Goal: Task Accomplishment & Management: Complete application form

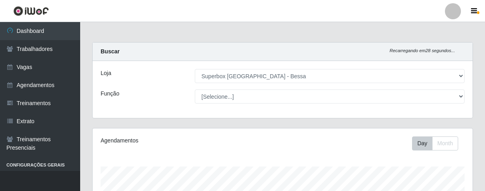
select select "206"
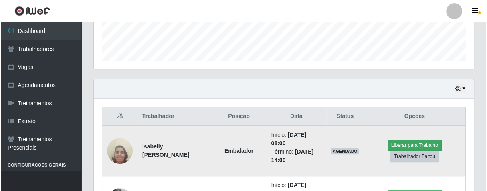
scroll to position [166, 379]
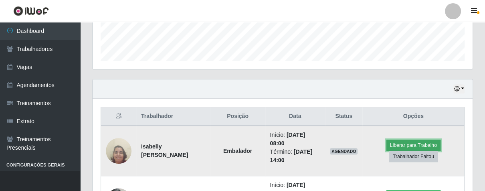
click at [407, 143] on button "Liberar para Trabalho" at bounding box center [413, 144] width 54 height 11
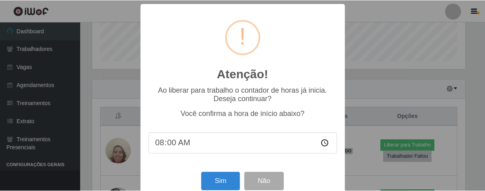
scroll to position [18, 0]
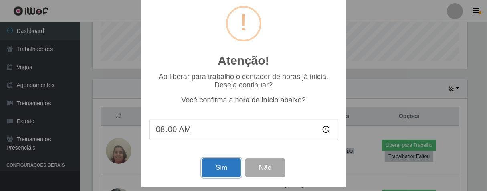
click at [221, 165] on button "Sim" at bounding box center [221, 167] width 39 height 19
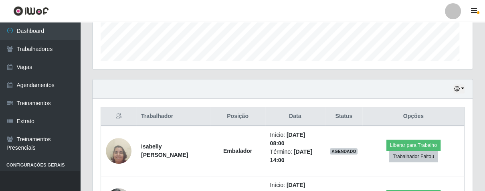
scroll to position [198, 0]
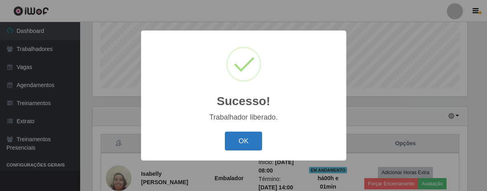
click at [254, 141] on button "OK" at bounding box center [243, 140] width 37 height 19
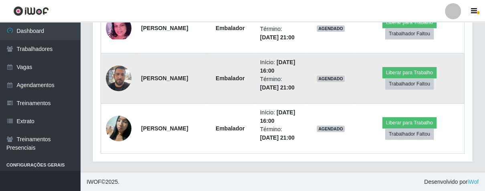
scroll to position [181, 0]
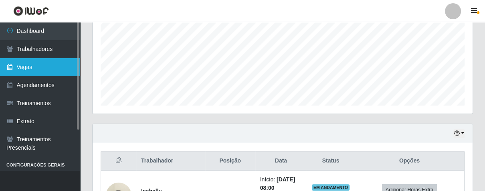
click at [38, 68] on link "Vagas" at bounding box center [40, 67] width 80 height 18
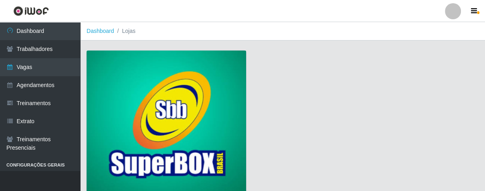
click at [138, 95] on img at bounding box center [165, 122] width 159 height 145
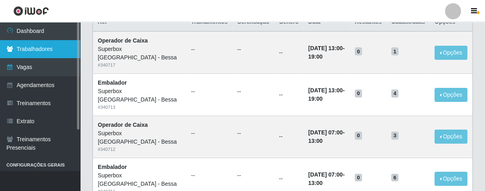
scroll to position [44, 0]
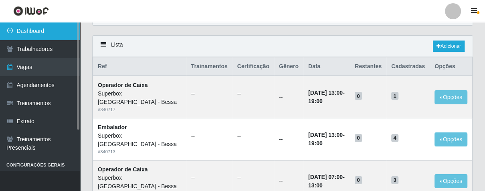
click at [48, 31] on link "Dashboard" at bounding box center [40, 31] width 80 height 18
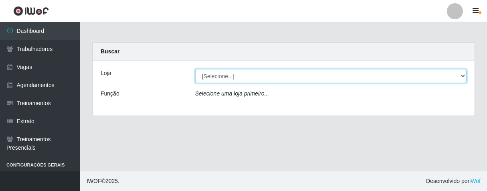
drag, startPoint x: 462, startPoint y: 78, endPoint x: 450, endPoint y: 76, distance: 11.8
click at [462, 78] on select "[Selecione...] Superbox [GEOGRAPHIC_DATA] - Bessa" at bounding box center [330, 76] width 271 height 14
select select "206"
click at [195, 69] on select "[Selecione...] Superbox [GEOGRAPHIC_DATA] - Bessa" at bounding box center [330, 76] width 271 height 14
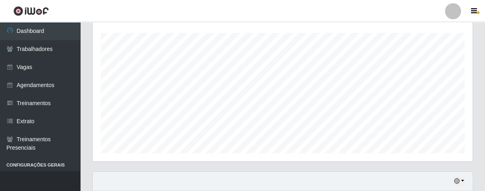
scroll to position [178, 0]
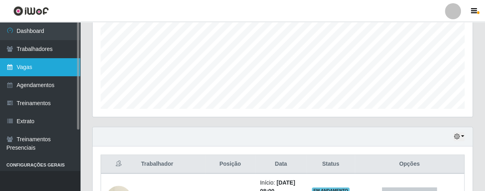
click at [17, 64] on link "Vagas" at bounding box center [40, 67] width 80 height 18
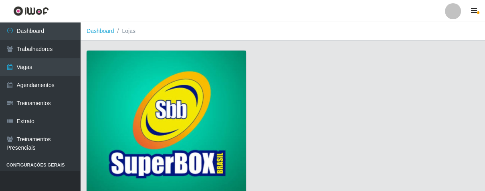
click at [189, 108] on img at bounding box center [165, 122] width 159 height 145
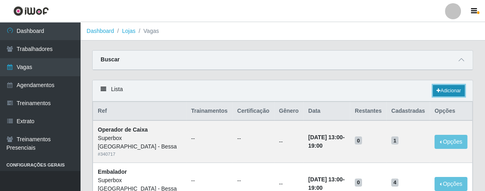
click at [435, 93] on link "Adicionar" at bounding box center [448, 90] width 32 height 11
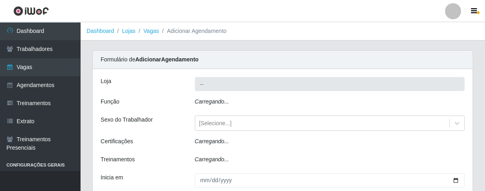
type input "Superbox [GEOGRAPHIC_DATA] - Bessa"
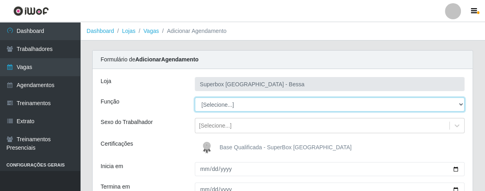
click at [457, 103] on select "[Selecione...] ASG ASG + ASG ++ Embalador Embalador + Embalador ++ Operador de …" at bounding box center [330, 104] width 270 height 14
select select "1"
click at [195, 97] on select "[Selecione...] ASG ASG + ASG ++ Embalador Embalador + Embalador ++ Operador de …" at bounding box center [330, 104] width 270 height 14
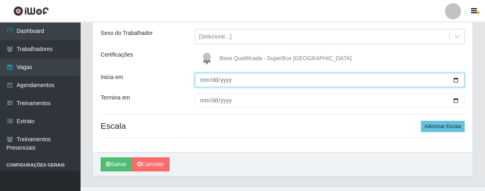
click at [200, 81] on input "Inicia em" at bounding box center [330, 80] width 270 height 14
type input "[DATE]"
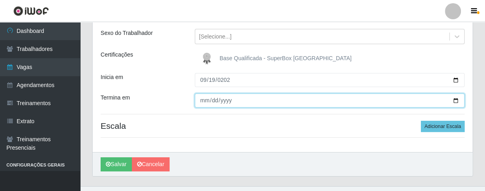
click at [201, 103] on input "Termina em" at bounding box center [330, 100] width 270 height 14
type input "[DATE]"
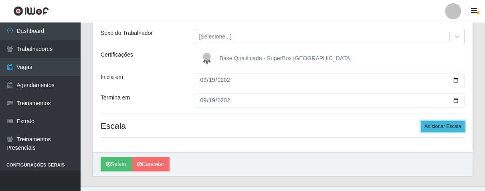
click at [447, 123] on button "Adicionar Escala" at bounding box center [442, 126] width 44 height 11
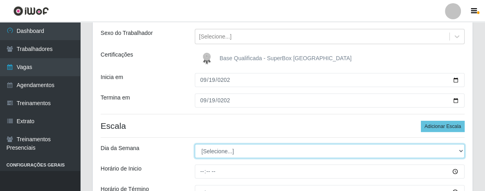
click at [458, 150] on select "[Selecione...] Segunda Terça Quarta Quinta Sexta Sábado Domingo" at bounding box center [330, 151] width 270 height 14
select select "5"
click at [195, 144] on select "[Selecione...] Segunda Terça Quarta Quinta Sexta Sábado Domingo" at bounding box center [330, 151] width 270 height 14
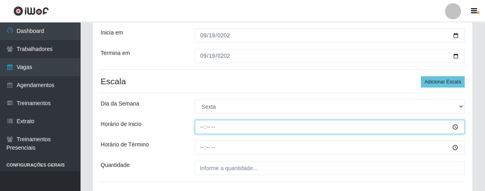
click at [198, 129] on input "Horário de Inicio" at bounding box center [330, 127] width 270 height 14
type input "16:00"
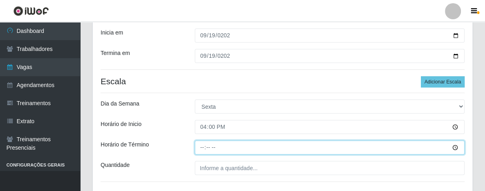
click at [203, 150] on input "Horário de Término" at bounding box center [330, 147] width 270 height 14
type input "21:00"
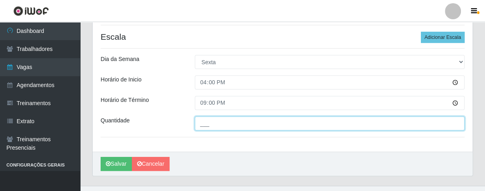
click at [225, 118] on input "___" at bounding box center [330, 123] width 270 height 14
type input "02_"
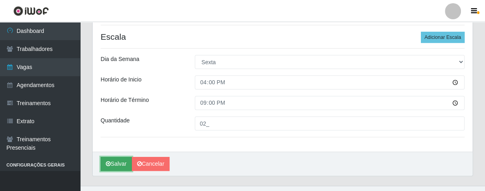
click at [111, 162] on button "Salvar" at bounding box center [116, 164] width 31 height 14
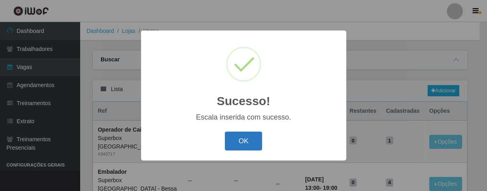
click at [241, 143] on button "OK" at bounding box center [243, 140] width 37 height 19
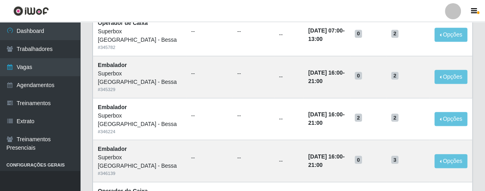
scroll to position [356, 0]
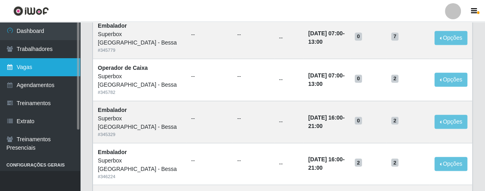
click at [17, 72] on link "Vagas" at bounding box center [40, 67] width 80 height 18
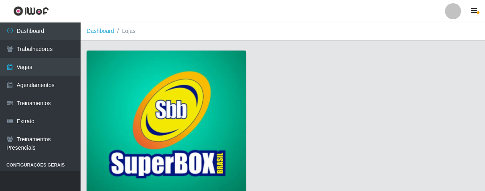
click at [165, 72] on img at bounding box center [165, 122] width 159 height 145
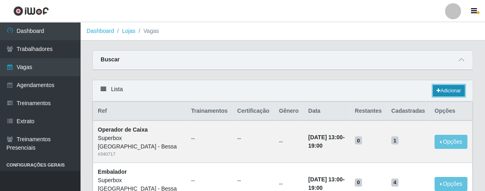
click at [445, 89] on link "Adicionar" at bounding box center [448, 90] width 32 height 11
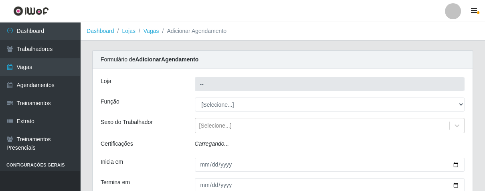
type input "Superbox [GEOGRAPHIC_DATA] - Bessa"
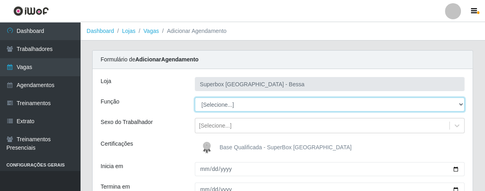
drag, startPoint x: 460, startPoint y: 106, endPoint x: 452, endPoint y: 105, distance: 8.2
click at [460, 106] on select "[Selecione...] ASG ASG + ASG ++ Embalador Embalador + Embalador ++ Operador de …" at bounding box center [330, 104] width 270 height 14
select select "1"
click at [195, 97] on select "[Selecione...] ASG ASG + ASG ++ Embalador Embalador + Embalador ++ Operador de …" at bounding box center [330, 104] width 270 height 14
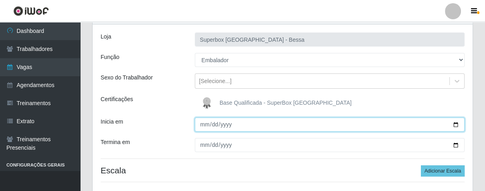
click at [201, 124] on input "Inicia em" at bounding box center [330, 124] width 270 height 14
type input "[DATE]"
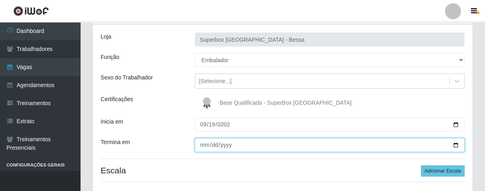
click at [202, 144] on input "Termina em" at bounding box center [330, 145] width 270 height 14
type input "[DATE]"
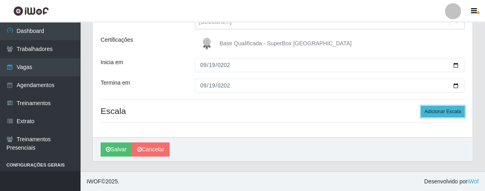
click at [426, 106] on button "Adicionar Escala" at bounding box center [442, 111] width 44 height 11
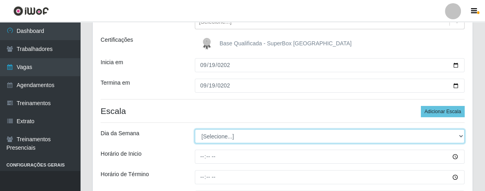
click at [456, 137] on select "[Selecione...] Segunda Terça Quarta Quinta Sexta Sábado Domingo" at bounding box center [330, 136] width 270 height 14
select select "5"
click at [195, 129] on select "[Selecione...] Segunda Terça Quarta Quinta Sexta Sábado Domingo" at bounding box center [330, 136] width 270 height 14
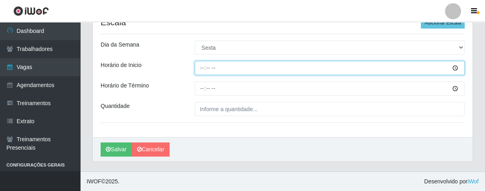
click at [199, 68] on input "Horário de Inicio" at bounding box center [330, 68] width 270 height 14
type input "07:00"
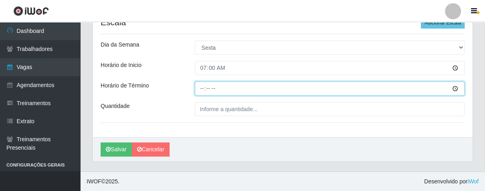
click at [202, 87] on input "Horário de Término" at bounding box center [330, 88] width 270 height 14
type input "13:00"
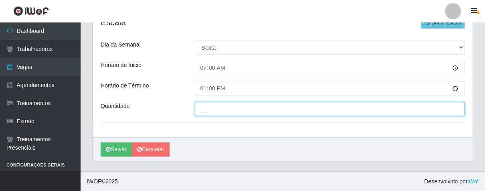
click at [216, 110] on input "___" at bounding box center [330, 109] width 270 height 14
type input "01_"
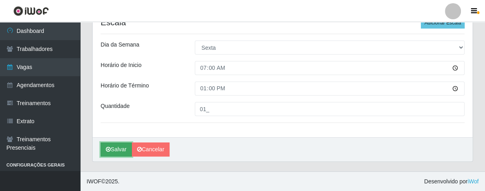
click at [122, 146] on button "Salvar" at bounding box center [116, 149] width 31 height 14
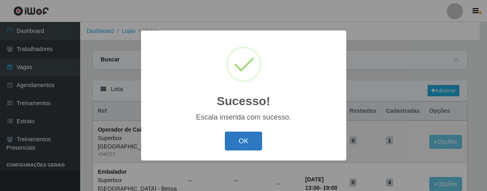
click at [235, 143] on button "OK" at bounding box center [243, 140] width 37 height 19
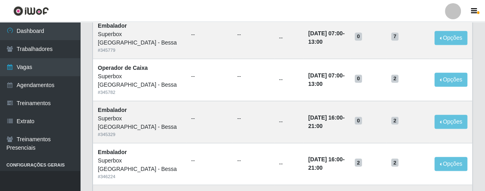
scroll to position [445, 0]
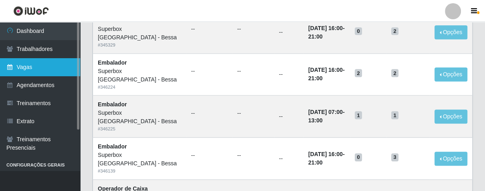
click at [31, 64] on link "Vagas" at bounding box center [40, 67] width 80 height 18
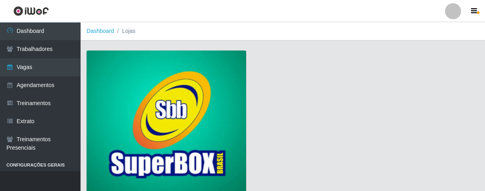
click at [99, 81] on img at bounding box center [165, 122] width 159 height 145
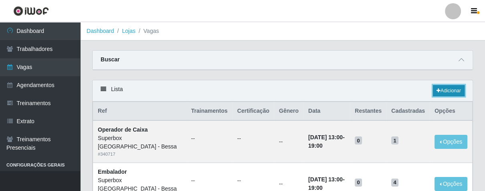
click at [464, 94] on link "Adicionar" at bounding box center [448, 90] width 32 height 11
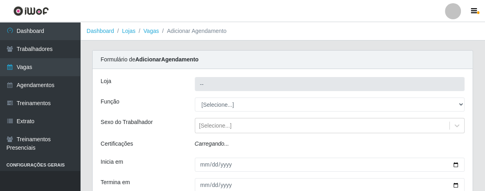
type input "Superbox [GEOGRAPHIC_DATA] - Bessa"
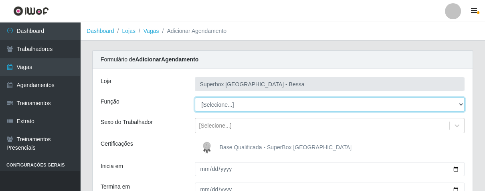
click at [457, 105] on select "[Selecione...] ASG ASG + ASG ++ Embalador Embalador + Embalador ++ Operador de …" at bounding box center [330, 104] width 270 height 14
select select "1"
click at [195, 97] on select "[Selecione...] ASG ASG + ASG ++ Embalador Embalador + Embalador ++ Operador de …" at bounding box center [330, 104] width 270 height 14
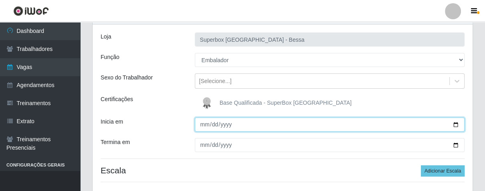
click at [200, 127] on input "Inicia em" at bounding box center [330, 124] width 270 height 14
type input "[DATE]"
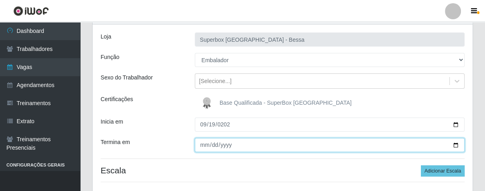
click at [202, 145] on input "Termina em" at bounding box center [330, 145] width 270 height 14
type input "[DATE]"
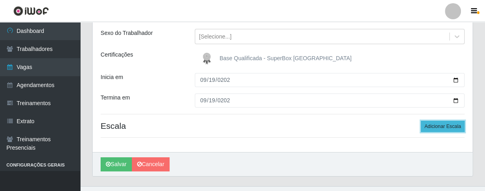
click at [433, 125] on button "Adicionar Escala" at bounding box center [442, 126] width 44 height 11
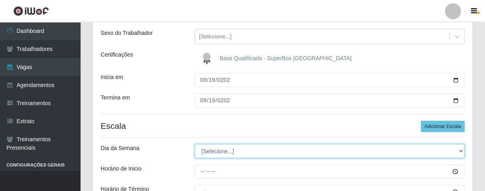
click at [461, 149] on select "[Selecione...] Segunda Terça Quarta Quinta Sexta Sábado Domingo" at bounding box center [330, 151] width 270 height 14
select select "5"
click at [195, 144] on select "[Selecione...] Segunda Terça Quarta Quinta Sexta Sábado Domingo" at bounding box center [330, 151] width 270 height 14
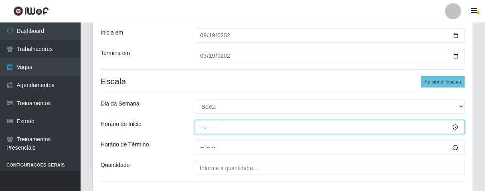
click at [202, 131] on input "Horário de Inicio" at bounding box center [330, 127] width 270 height 14
type input "08:00"
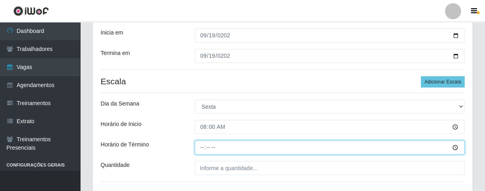
click at [195, 149] on input "Horário de Término" at bounding box center [330, 147] width 270 height 14
type input "14:00"
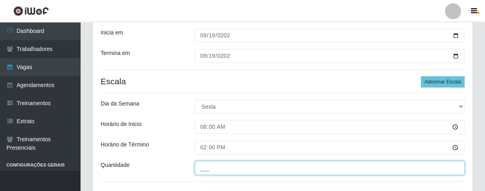
click at [222, 170] on input "___" at bounding box center [330, 168] width 270 height 14
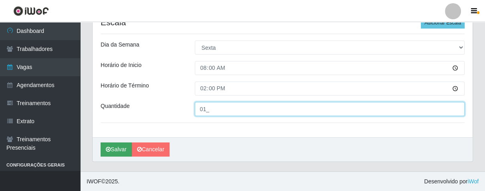
type input "01_"
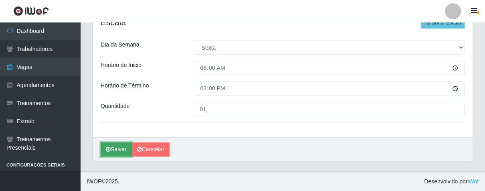
click at [112, 149] on button "Salvar" at bounding box center [116, 149] width 31 height 14
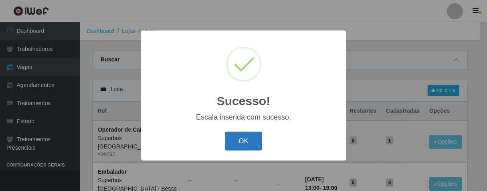
click at [237, 141] on button "OK" at bounding box center [243, 140] width 37 height 19
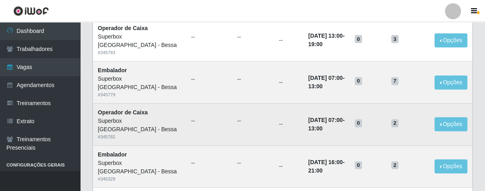
scroll to position [267, 0]
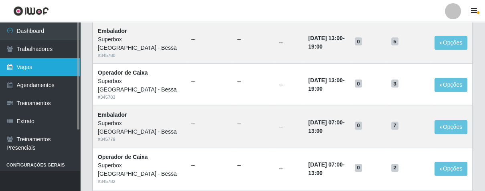
click at [46, 66] on link "Vagas" at bounding box center [40, 67] width 80 height 18
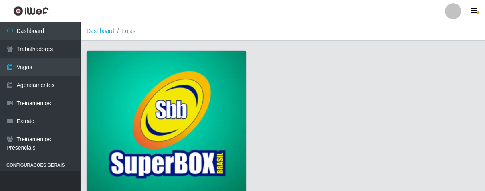
click at [179, 89] on img at bounding box center [165, 122] width 159 height 145
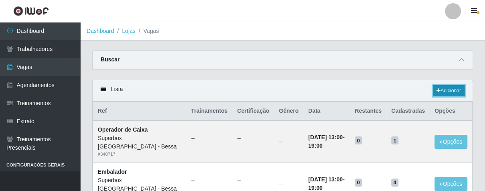
click at [444, 89] on link "Adicionar" at bounding box center [448, 90] width 32 height 11
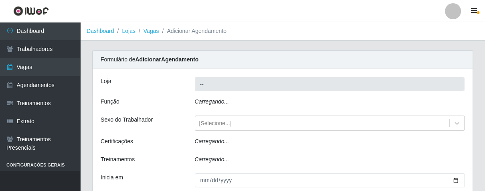
type input "Superbox [GEOGRAPHIC_DATA] - Bessa"
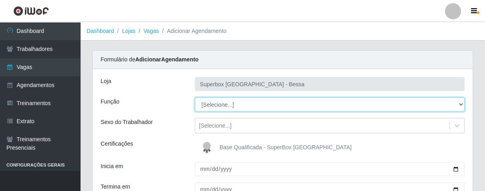
click at [456, 105] on select "[Selecione...] ASG ASG + ASG ++ Embalador Embalador + Embalador ++ Operador de …" at bounding box center [330, 104] width 270 height 14
select select "1"
click at [195, 97] on select "[Selecione...] ASG ASG + ASG ++ Embalador Embalador + Embalador ++ Operador de …" at bounding box center [330, 104] width 270 height 14
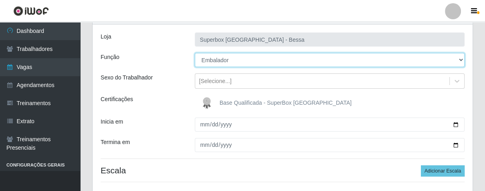
scroll to position [89, 0]
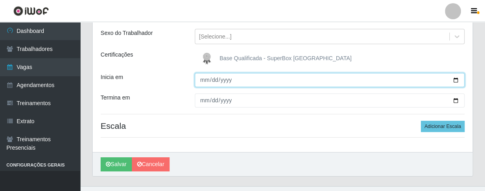
click at [201, 79] on input "Inicia em" at bounding box center [330, 80] width 270 height 14
type input "[DATE]"
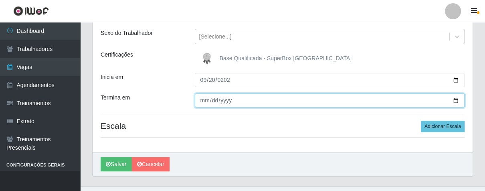
click at [204, 100] on input "Termina em" at bounding box center [330, 100] width 270 height 14
type input "[DATE]"
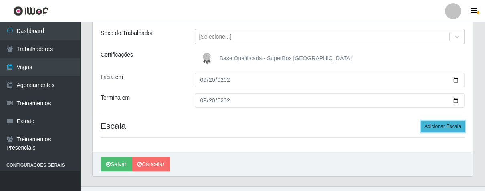
click at [429, 125] on button "Adicionar Escala" at bounding box center [442, 126] width 44 height 11
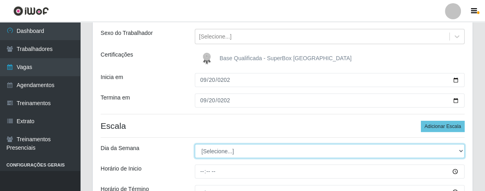
click at [460, 148] on select "[Selecione...] Segunda Terça Quarta Quinta Sexta Sábado Domingo" at bounding box center [330, 151] width 270 height 14
select select "6"
click at [195, 144] on select "[Selecione...] Segunda Terça Quarta Quinta Sexta Sábado Domingo" at bounding box center [330, 151] width 270 height 14
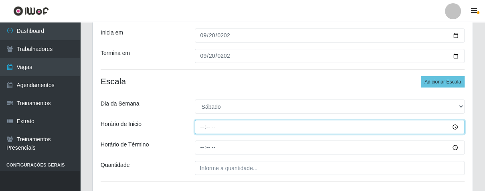
click at [195, 129] on input "Horário de Inicio" at bounding box center [330, 127] width 270 height 14
type input "07:00"
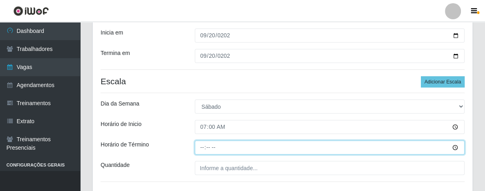
click at [202, 147] on input "Horário de Término" at bounding box center [330, 147] width 270 height 14
type input "13:00"
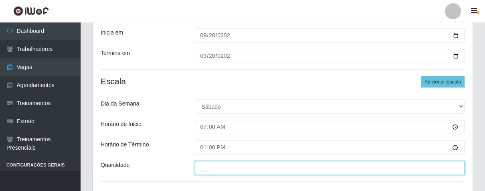
click at [226, 164] on input "___" at bounding box center [330, 168] width 270 height 14
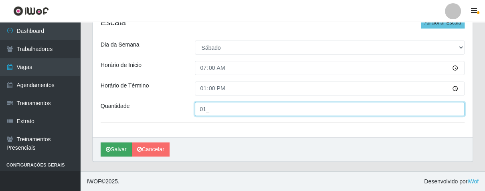
type input "01_"
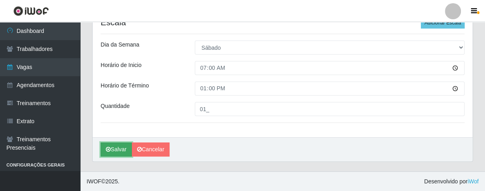
click at [118, 147] on button "Salvar" at bounding box center [116, 149] width 31 height 14
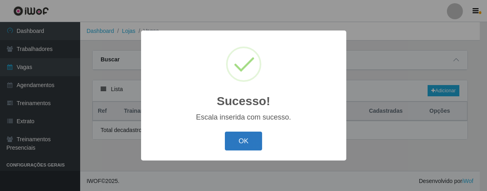
click at [240, 139] on button "OK" at bounding box center [243, 140] width 37 height 19
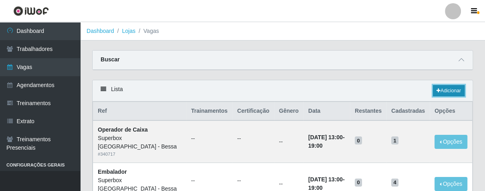
click at [458, 91] on link "Adicionar" at bounding box center [448, 90] width 32 height 11
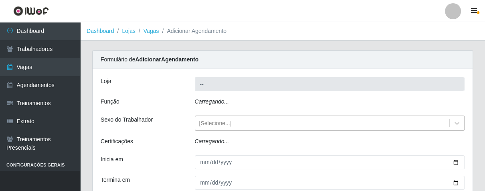
type input "Superbox [GEOGRAPHIC_DATA] - Bessa"
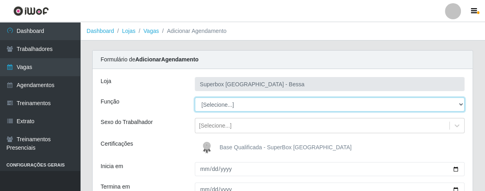
click at [457, 103] on select "[Selecione...] ASG ASG + ASG ++ Embalador Embalador + Embalador ++ Operador de …" at bounding box center [330, 104] width 270 height 14
select select "1"
click at [195, 97] on select "[Selecione...] ASG ASG + ASG ++ Embalador Embalador + Embalador ++ Operador de …" at bounding box center [330, 104] width 270 height 14
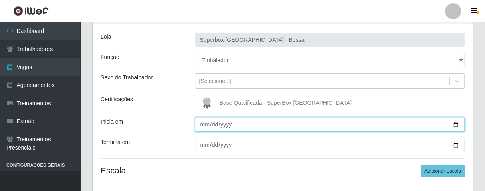
click at [205, 124] on input "Inicia em" at bounding box center [330, 124] width 270 height 14
type input "[DATE]"
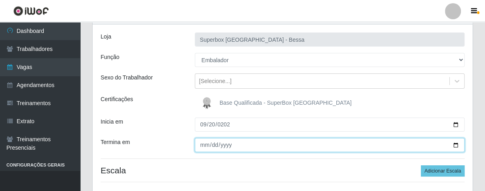
click at [204, 145] on input "Termina em" at bounding box center [330, 145] width 270 height 14
type input "[DATE]"
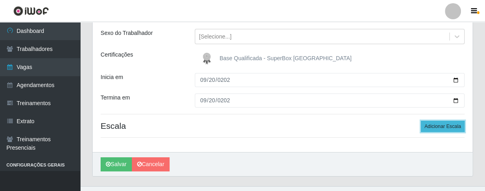
click at [450, 126] on button "Adicionar Escala" at bounding box center [442, 126] width 44 height 11
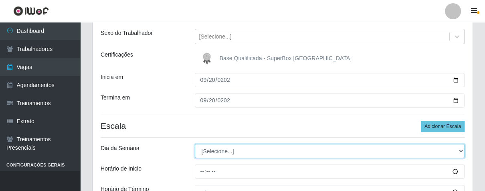
click at [459, 150] on select "[Selecione...] Segunda Terça Quarta Quinta Sexta Sábado Domingo" at bounding box center [330, 151] width 270 height 14
select select "6"
click at [195, 144] on select "[Selecione...] Segunda Terça Quarta Quinta Sexta Sábado Domingo" at bounding box center [330, 151] width 270 height 14
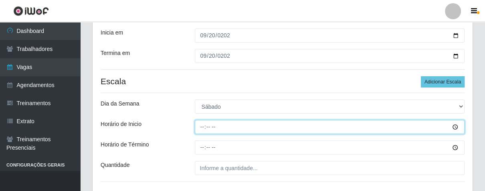
click at [200, 128] on input "Horário de Inicio" at bounding box center [330, 127] width 270 height 14
type input "08:00"
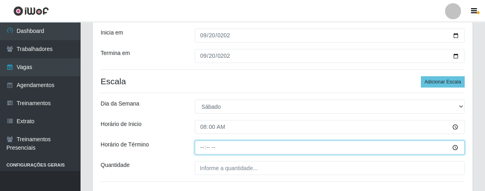
click at [201, 150] on input "Horário de Término" at bounding box center [330, 147] width 270 height 14
type input "14:00"
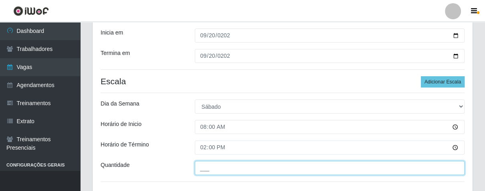
click at [213, 167] on input "___" at bounding box center [330, 168] width 270 height 14
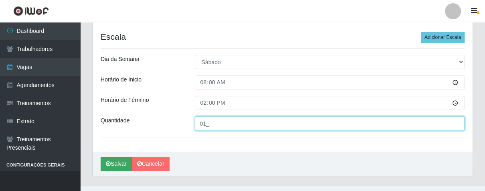
type input "01_"
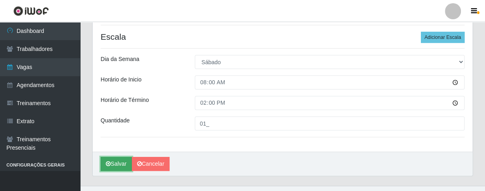
click at [119, 165] on button "Salvar" at bounding box center [116, 164] width 31 height 14
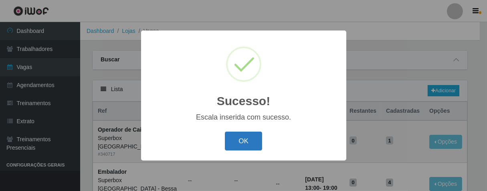
click at [245, 143] on button "OK" at bounding box center [243, 140] width 37 height 19
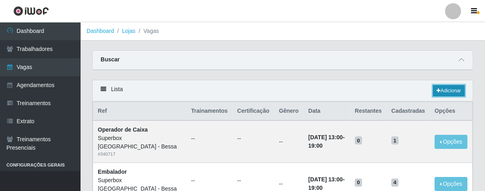
click at [436, 90] on icon at bounding box center [438, 90] width 4 height 5
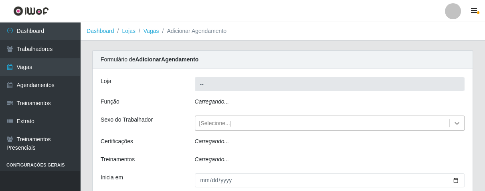
type input "Superbox [GEOGRAPHIC_DATA] - Bessa"
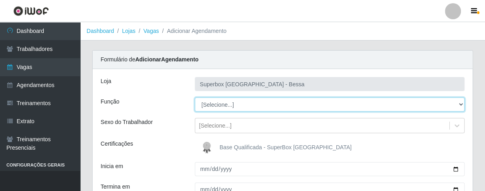
click at [458, 104] on select "[Selecione...] ASG ASG + ASG ++ Embalador Embalador + Embalador ++ Operador de …" at bounding box center [330, 104] width 270 height 14
select select "1"
click at [195, 97] on select "[Selecione...] ASG ASG + ASG ++ Embalador Embalador + Embalador ++ Operador de …" at bounding box center [330, 104] width 270 height 14
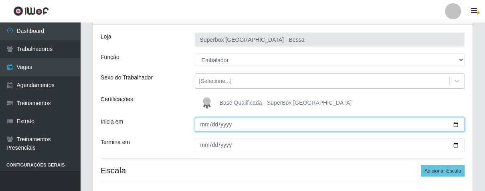
click at [202, 130] on input "Inicia em" at bounding box center [330, 124] width 270 height 14
type input "[DATE]"
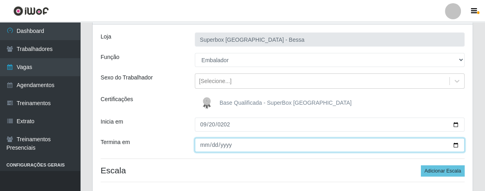
click at [205, 143] on input "Termina em" at bounding box center [330, 145] width 270 height 14
type input "[DATE]"
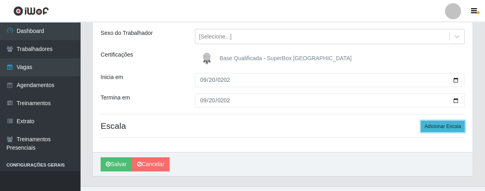
click at [436, 124] on button "Adicionar Escala" at bounding box center [442, 126] width 44 height 11
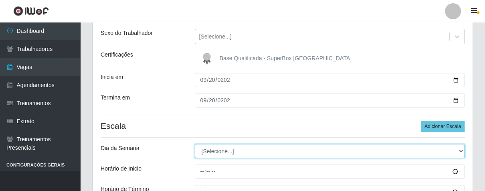
click at [459, 152] on select "[Selecione...] Segunda Terça Quarta Quinta Sexta Sábado Domingo" at bounding box center [330, 151] width 270 height 14
select select "6"
click at [195, 144] on select "[Selecione...] Segunda Terça Quarta Quinta Sexta Sábado Domingo" at bounding box center [330, 151] width 270 height 14
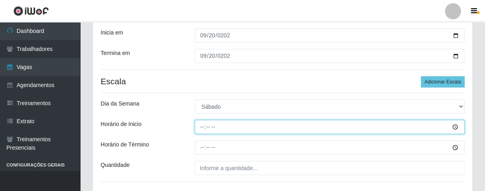
click at [201, 129] on input "Horário de Inicio" at bounding box center [330, 127] width 270 height 14
type input "16:00"
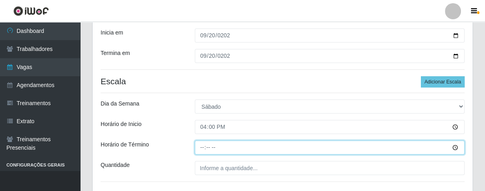
click at [201, 150] on input "Horário de Término" at bounding box center [330, 147] width 270 height 14
type input "21:00"
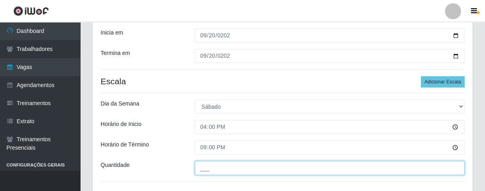
click at [225, 168] on input "___" at bounding box center [330, 168] width 270 height 14
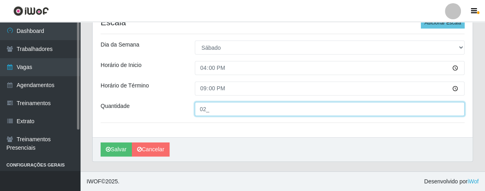
scroll to position [50, 0]
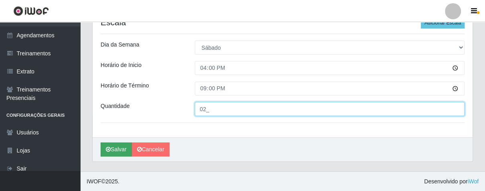
type input "02_"
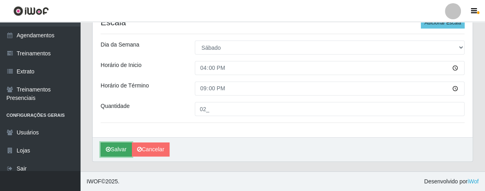
click at [122, 149] on button "Salvar" at bounding box center [116, 149] width 31 height 14
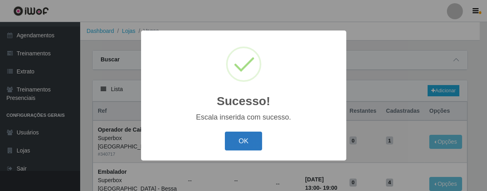
drag, startPoint x: 221, startPoint y: 144, endPoint x: 238, endPoint y: 145, distance: 17.3
click at [237, 145] on div "OK Cancel" at bounding box center [243, 140] width 189 height 23
click at [238, 145] on button "OK" at bounding box center [243, 140] width 37 height 19
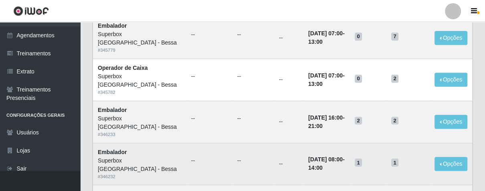
scroll to position [400, 0]
